Goal: Information Seeking & Learning: Learn about a topic

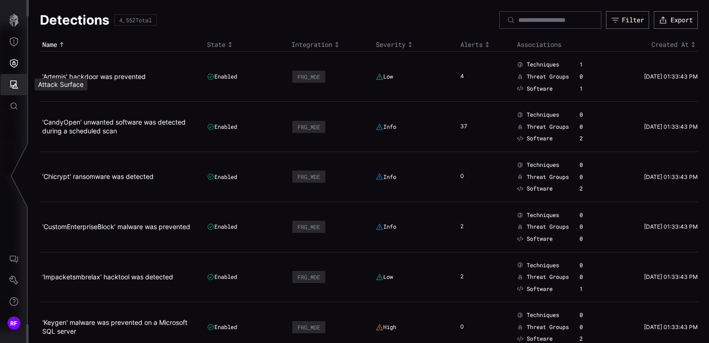
click at [13, 75] on button "Attack Surface" at bounding box center [13, 84] width 27 height 21
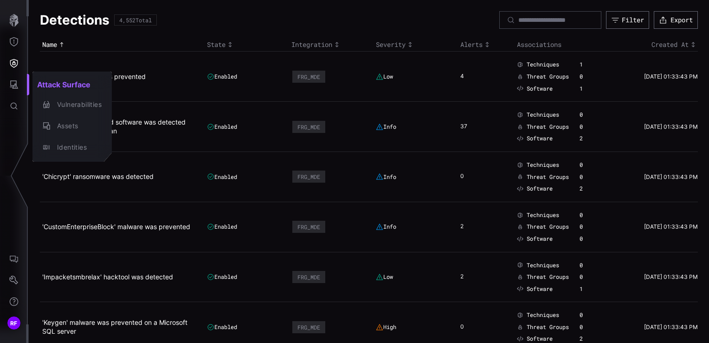
click at [13, 64] on div at bounding box center [354, 171] width 709 height 343
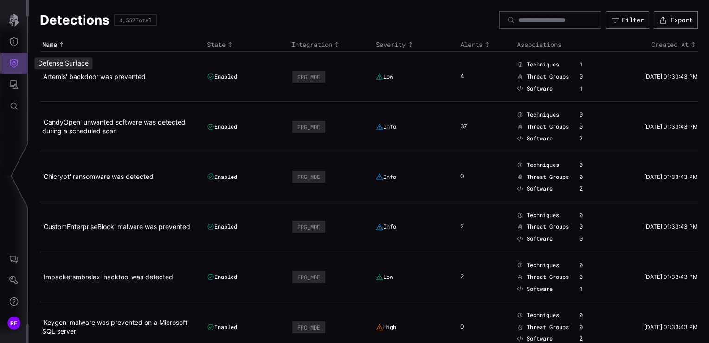
click at [11, 71] on button "Defense Surface" at bounding box center [13, 62] width 27 height 21
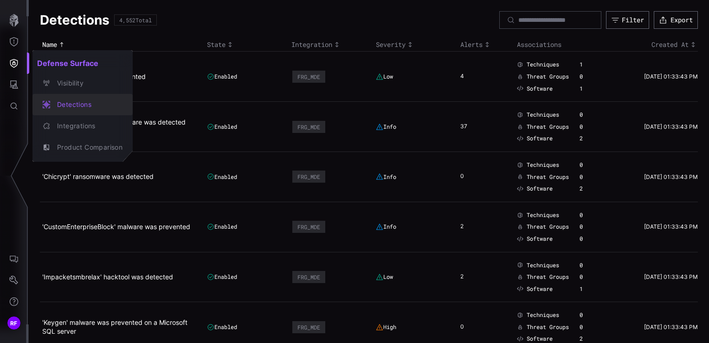
click at [65, 86] on div "Visibility" at bounding box center [87, 84] width 70 height 12
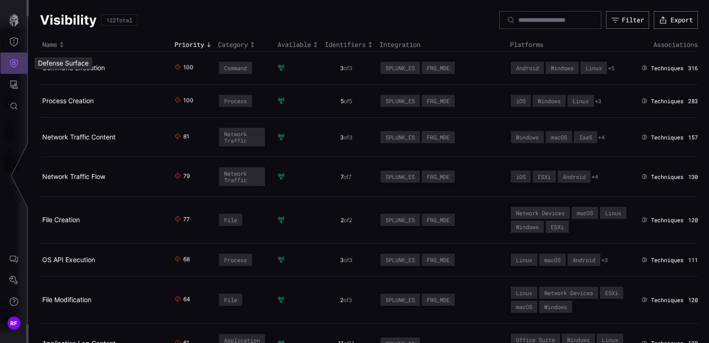
click at [11, 62] on icon "Defense Surface" at bounding box center [13, 62] width 9 height 9
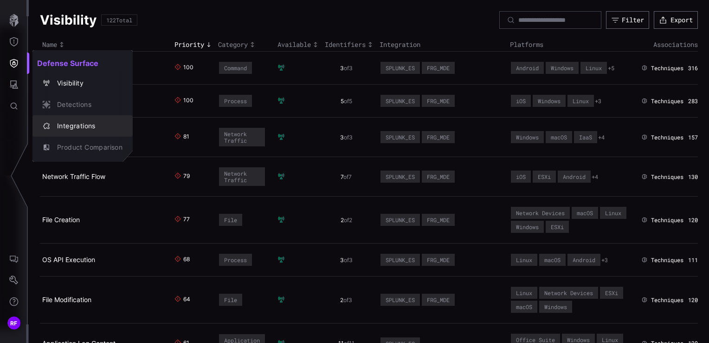
click at [78, 123] on div "Integrations" at bounding box center [87, 126] width 70 height 12
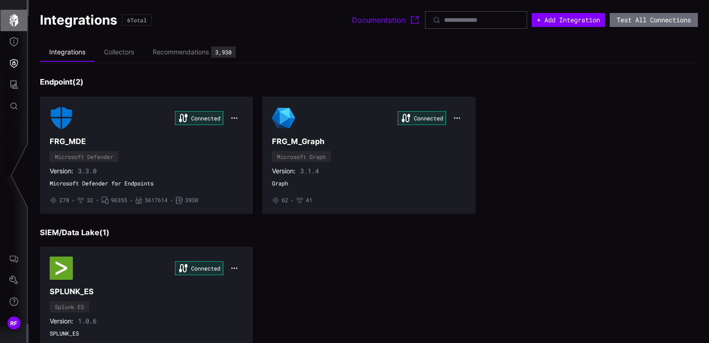
click at [17, 18] on icon "button" at bounding box center [13, 20] width 9 height 13
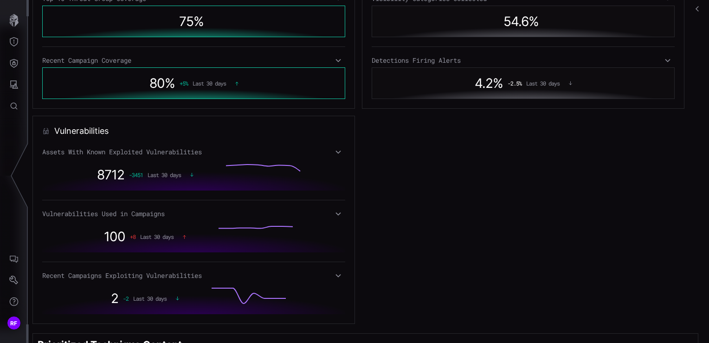
scroll to position [543, 0]
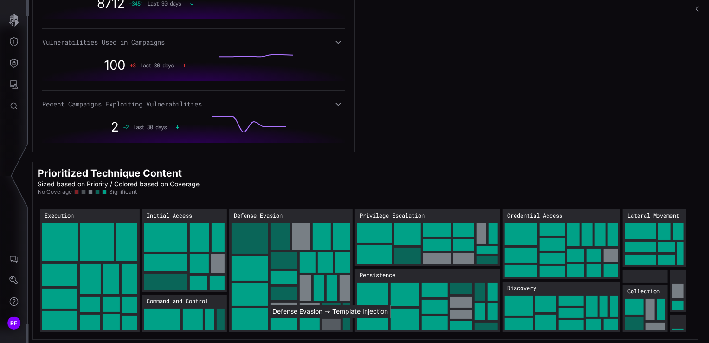
click at [332, 321] on rect "Defense Evasion → Defense Evasion:Template Injection: 18" at bounding box center [331, 323] width 19 height 11
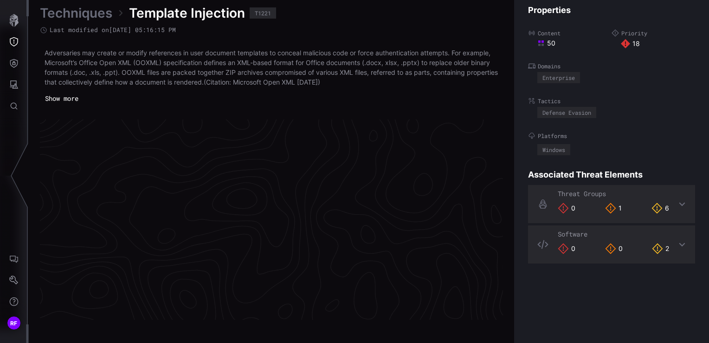
scroll to position [1992, 468]
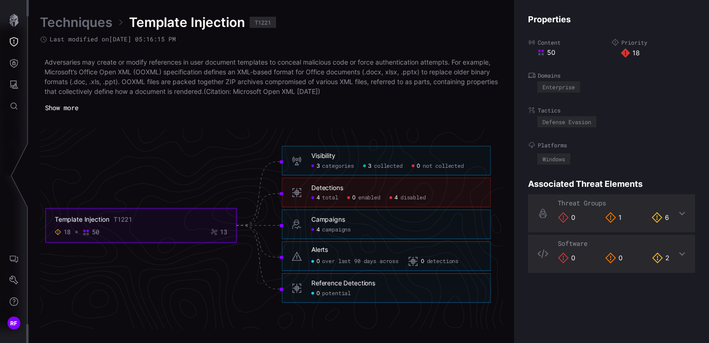
click at [373, 191] on h6 "Detections" at bounding box center [396, 188] width 170 height 8
click at [323, 186] on div "Detections" at bounding box center [327, 188] width 32 height 8
click at [306, 194] on div "Detections 4 total 0 enabled 4 disabled" at bounding box center [386, 193] width 209 height 30
click at [295, 195] on icon at bounding box center [296, 192] width 11 height 11
click at [362, 186] on h6 "Detections" at bounding box center [396, 188] width 170 height 8
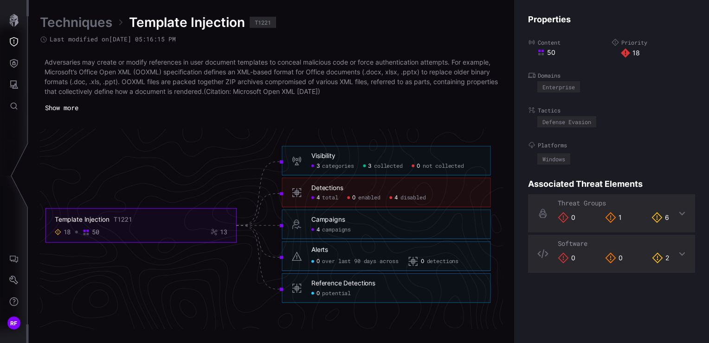
click at [356, 190] on h6 "Detections" at bounding box center [396, 188] width 170 height 8
click at [418, 198] on span "disabled" at bounding box center [414, 197] width 26 height 7
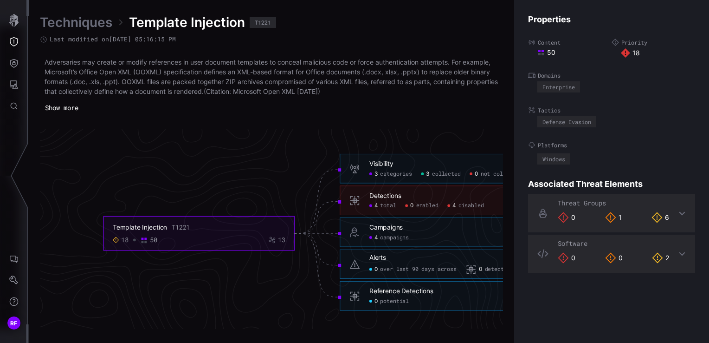
scroll to position [1992, 189]
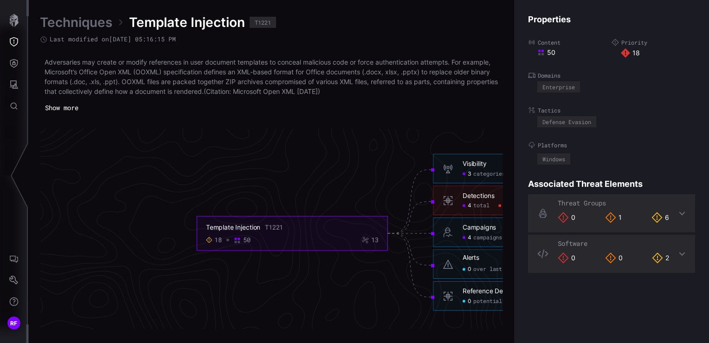
click at [89, 19] on link "Techniques" at bounding box center [76, 22] width 72 height 17
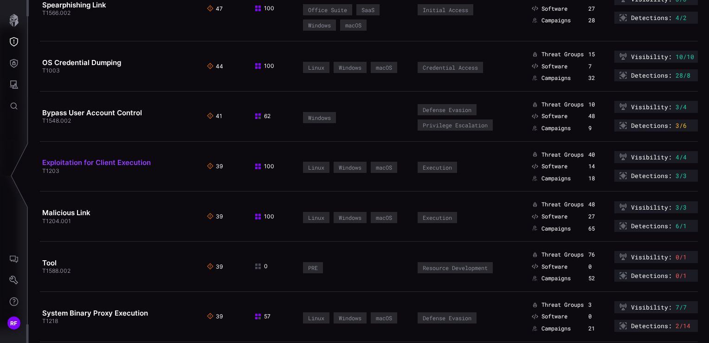
scroll to position [1114, 0]
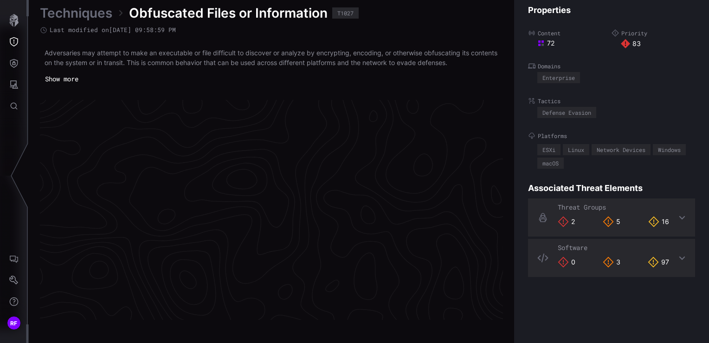
scroll to position [1982, 468]
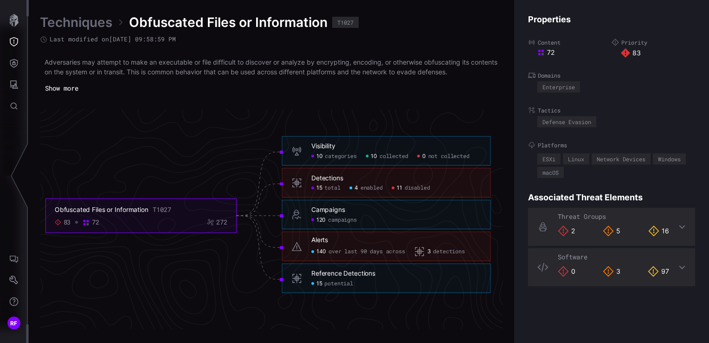
click at [380, 184] on span "enabled" at bounding box center [372, 187] width 22 height 7
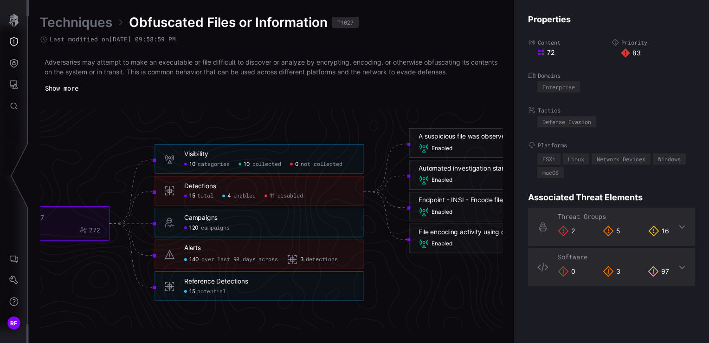
click at [304, 181] on div "Detections 15 total 4 enabled 11 disabled" at bounding box center [259, 191] width 209 height 30
click at [200, 182] on div "Detections" at bounding box center [200, 186] width 32 height 8
click at [170, 192] on icon at bounding box center [169, 190] width 11 height 11
click at [189, 247] on div "Alerts" at bounding box center [192, 248] width 17 height 8
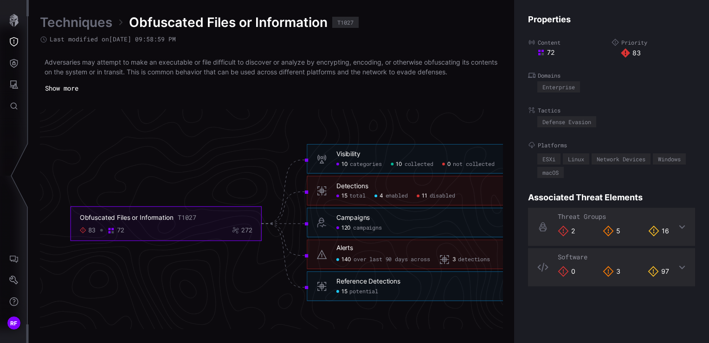
scroll to position [1982, 375]
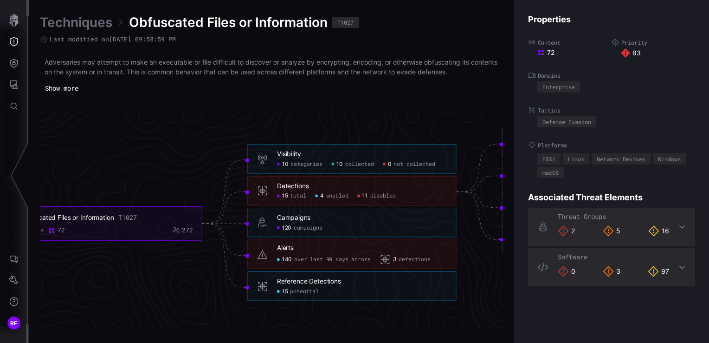
click at [360, 182] on h6 "Detections" at bounding box center [362, 186] width 170 height 8
click at [288, 185] on div "Detections" at bounding box center [293, 186] width 32 height 8
click at [288, 193] on div "15 total" at bounding box center [291, 195] width 29 height 7
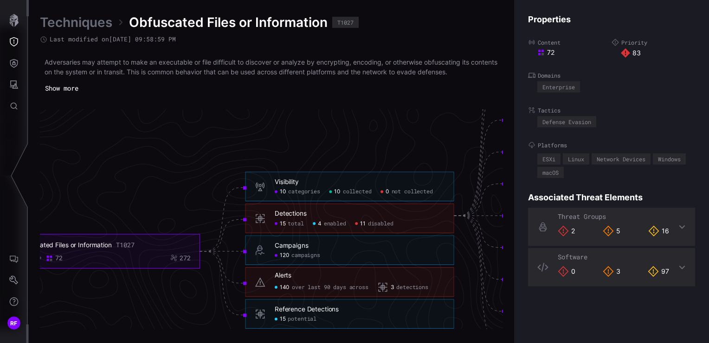
click at [377, 226] on span "disabled" at bounding box center [381, 223] width 26 height 7
click span "disabled"
drag, startPoint x: 348, startPoint y: 179, endPoint x: 249, endPoint y: 145, distance: 104.5
click at [249, 145] on icon "Obfuscated Files or Information T1027 83 72 272 Visibility 10 categories 10 col…" at bounding box center [361, 215] width 1392 height 4177
click at [297, 135] on icon "Obfuscated Files or Information T1027 83 72 272 Visibility 10 categories 10 col…" at bounding box center [361, 215] width 1392 height 4177
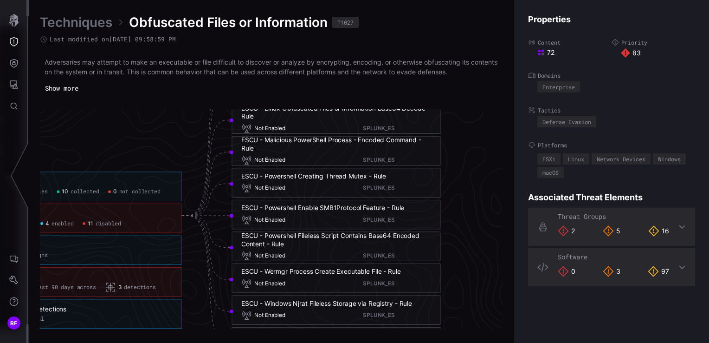
scroll to position [1982, 700]
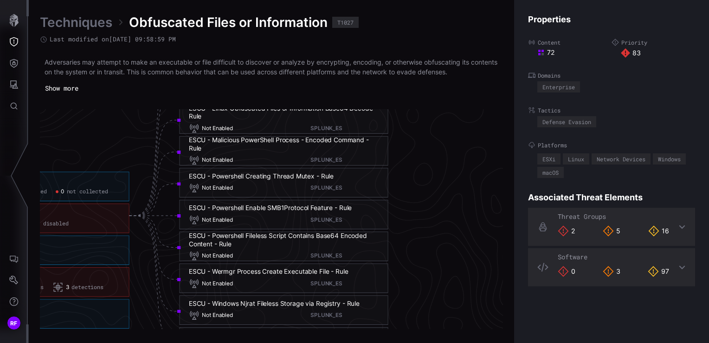
drag, startPoint x: 291, startPoint y: 179, endPoint x: 299, endPoint y: 223, distance: 44.7
click at [299, 223] on g "Obfuscated Files or Information T1027 83 72 272 Visibility 10 categories 10 col…" at bounding box center [36, 220] width 704 height 358
click at [446, 170] on icon "Obfuscated Files or Information T1027 83 72 272 Visibility 10 categories 10 col…" at bounding box center [36, 215] width 1392 height 4177
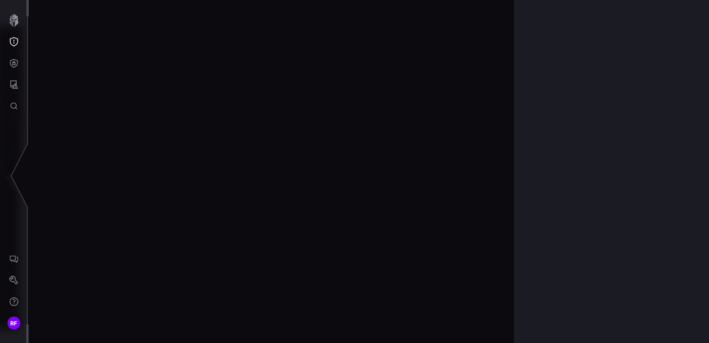
scroll to position [1982, 468]
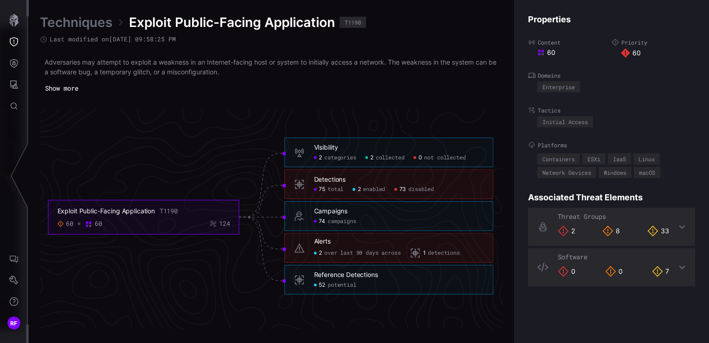
click at [419, 193] on div "Detections 75 total 2 enabled 73 disabled" at bounding box center [388, 184] width 209 height 30
click at [424, 187] on span "disabled" at bounding box center [421, 189] width 26 height 7
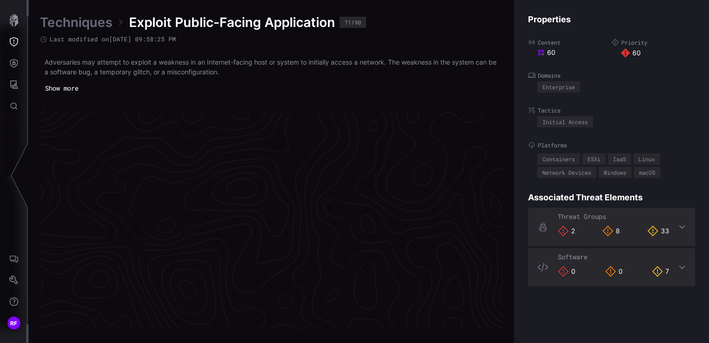
scroll to position [2168, 607]
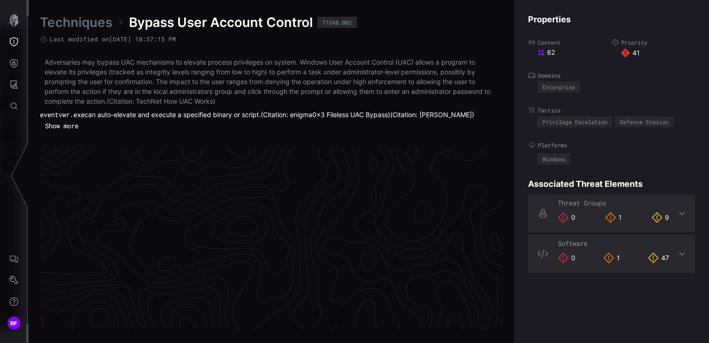
scroll to position [2001, 468]
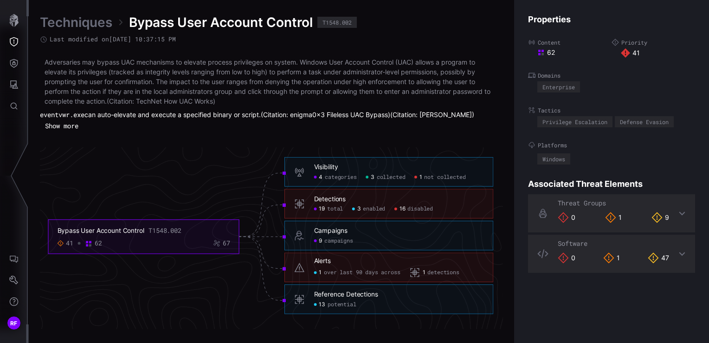
click at [406, 207] on span "16" at bounding box center [403, 208] width 6 height 7
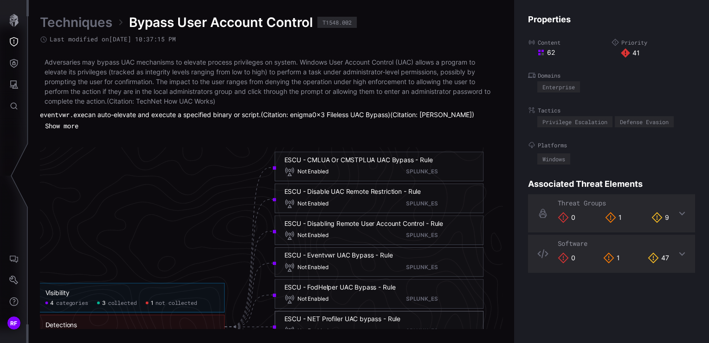
scroll to position [1908, 607]
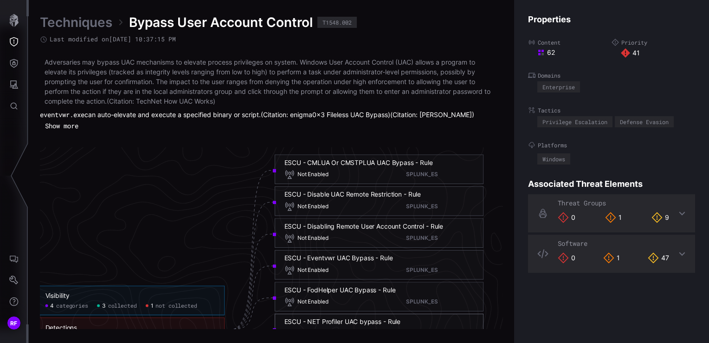
click at [351, 176] on div "Not Enabled SPLUNK_ES" at bounding box center [379, 173] width 190 height 11
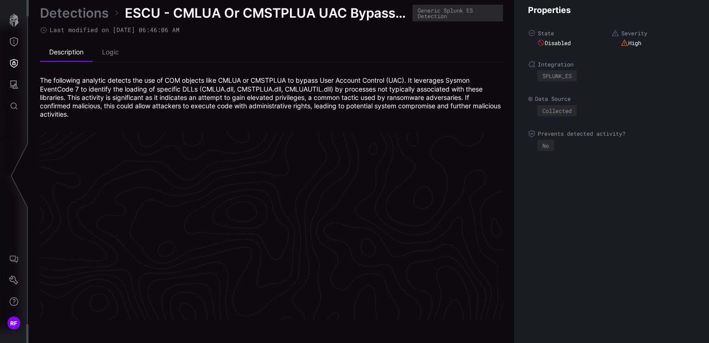
scroll to position [1998, 468]
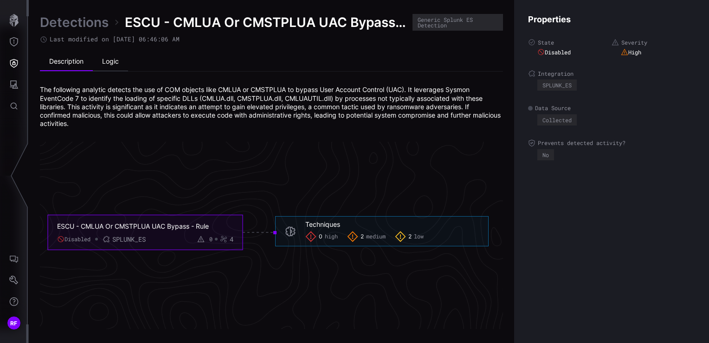
click at [106, 65] on li "Logic" at bounding box center [110, 61] width 35 height 19
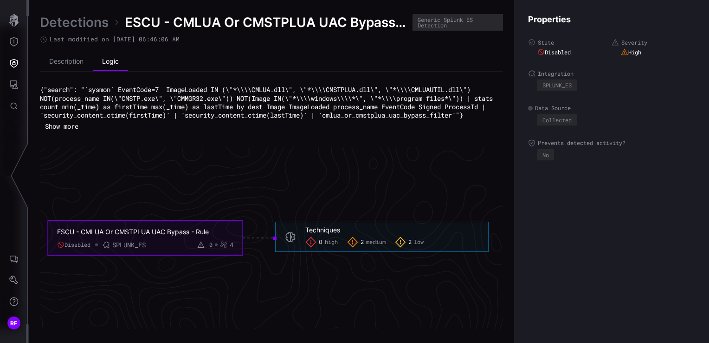
drag, startPoint x: 234, startPoint y: 131, endPoint x: -2, endPoint y: 76, distance: 242.1
click at [0, 76] on html "RF Detections ESCU - CMLUA Or CMSTPLUA UAC Bypass - Rule Generic Splunk ES Dete…" at bounding box center [354, 171] width 709 height 343
drag, startPoint x: -2, startPoint y: 76, endPoint x: 59, endPoint y: 133, distance: 83.7
click at [59, 133] on button "Show more" at bounding box center [62, 126] width 44 height 14
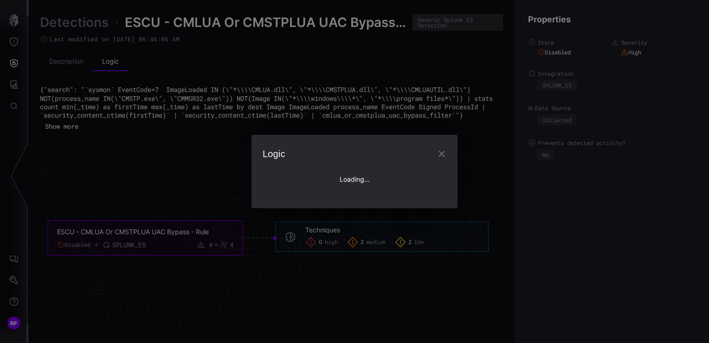
click at [355, 139] on div "Logic Loading..." at bounding box center [355, 171] width 206 height 73
click at [358, 136] on div "Logic Loading..." at bounding box center [355, 171] width 206 height 73
drag, startPoint x: 358, startPoint y: 136, endPoint x: 433, endPoint y: 142, distance: 74.4
click at [433, 142] on div "Logic Loading..." at bounding box center [355, 171] width 206 height 73
drag, startPoint x: 433, startPoint y: 142, endPoint x: 443, endPoint y: 156, distance: 17.6
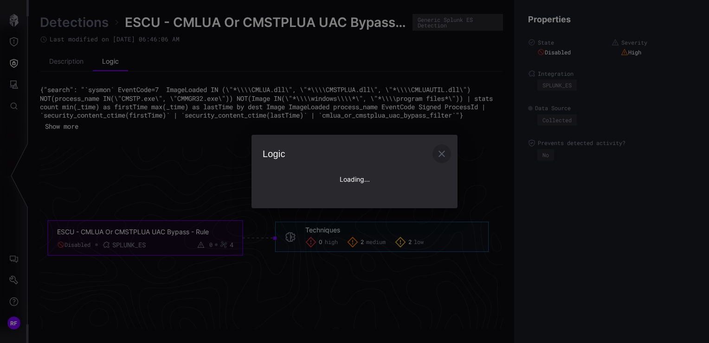
click at [443, 156] on icon "button" at bounding box center [441, 153] width 11 height 11
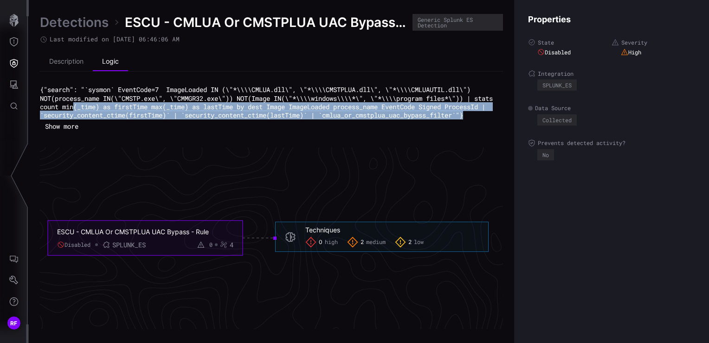
drag, startPoint x: 199, startPoint y: 123, endPoint x: 97, endPoint y: 104, distance: 103.5
click at [97, 104] on pre "{"search": "`sysmon` EventCode=7 ImageLoaded IN (\"*\\\\CMLUA.dll\", \"*\\\\CMS…" at bounding box center [271, 102] width 463 height 34
click at [232, 119] on pre "{"search": "`sysmon` EventCode=7 ImageLoaded IN (\"*\\\\CMLUA.dll\", \"*\\\\CMS…" at bounding box center [271, 102] width 463 height 34
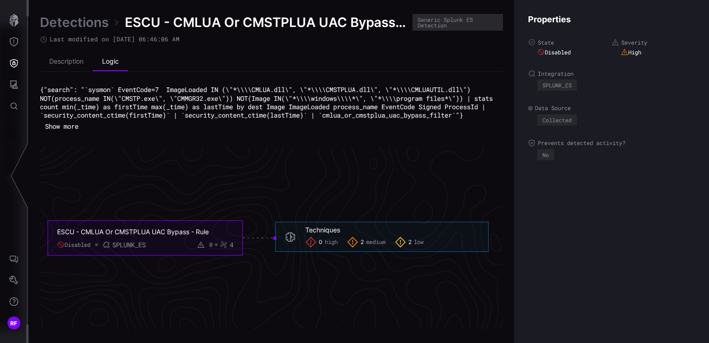
click at [230, 127] on div "{"search": "`sysmon` EventCode=7 ImageLoaded IN (\"*\\\\CMLUA.dll\", \"*\\\\CMS…" at bounding box center [271, 109] width 463 height 48
drag, startPoint x: 213, startPoint y: 132, endPoint x: 34, endPoint y: 95, distance: 183.4
click at [34, 95] on div "Detections ESCU - CMLUA Or CMSTPLUA UAC Bypass - Rule Generic Splunk ES Detecti…" at bounding box center [369, 171] width 680 height 343
click at [269, 162] on icon "ESCU - CMLUA Or CMSTPLUA UAC Bypass - Rule Disabled SPLUNK_ES 0 4 Techniques 0 …" at bounding box center [268, 237] width 1392 height 4177
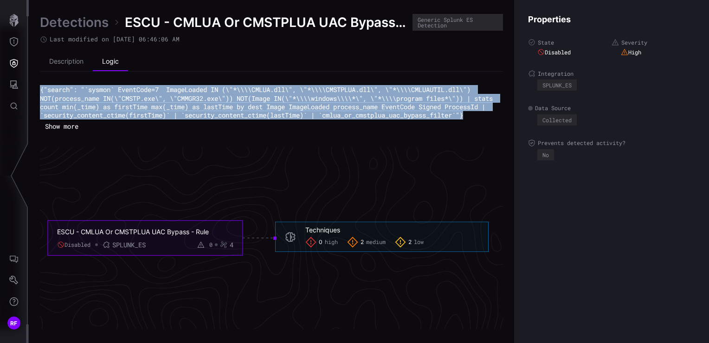
drag, startPoint x: 200, startPoint y: 124, endPoint x: 37, endPoint y: 87, distance: 168.0
click at [37, 87] on div "Detections ESCU - CMLUA Or CMSTPLUA UAC Bypass - Rule Generic Splunk ES Detecti…" at bounding box center [369, 171] width 680 height 343
copy code "{"search": "`sysmon` EventCode=7 ImageLoaded IN (\"*\\\\CMLUA.dll\", \"*\\\\CMS…"
